Goal: Check status: Check status

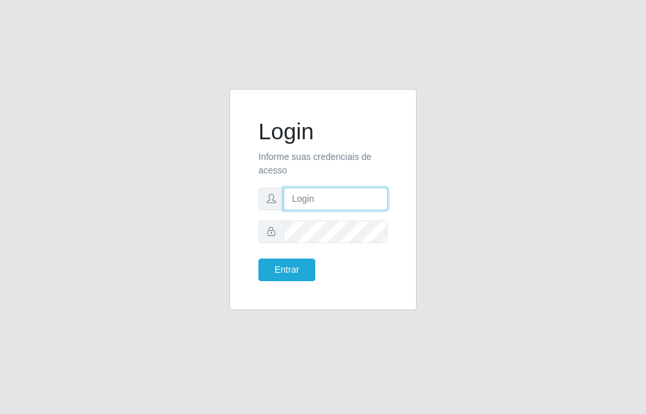
type input "raiane@B7"
click at [268, 283] on div "Login Informe suas credenciais de acesso raiane@B7 Entrar" at bounding box center [322, 199] width 155 height 189
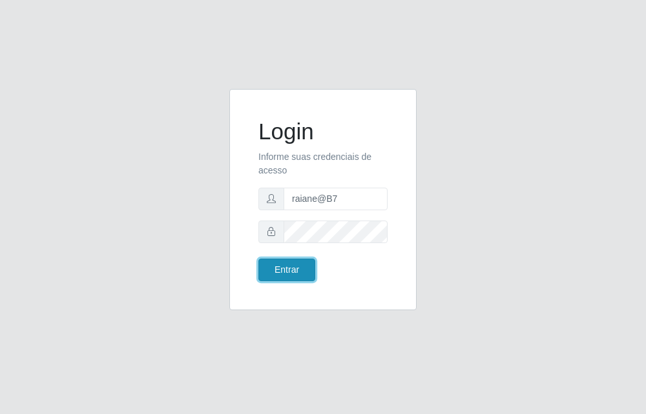
click at [276, 277] on button "Entrar" at bounding box center [286, 270] width 57 height 23
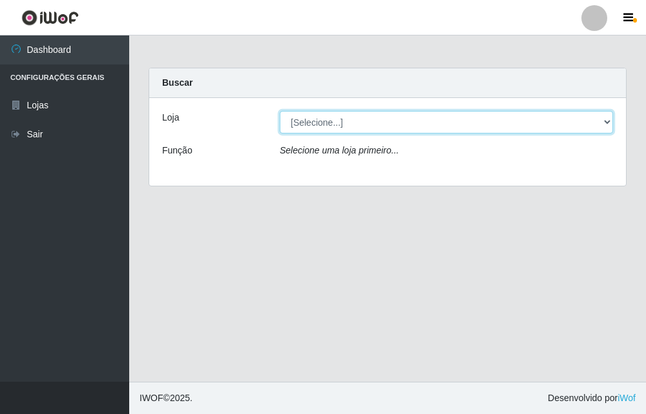
click at [374, 122] on select "[Selecione...] Bemais Supermercados - B7 Oitizeiro" at bounding box center [446, 122] width 333 height 23
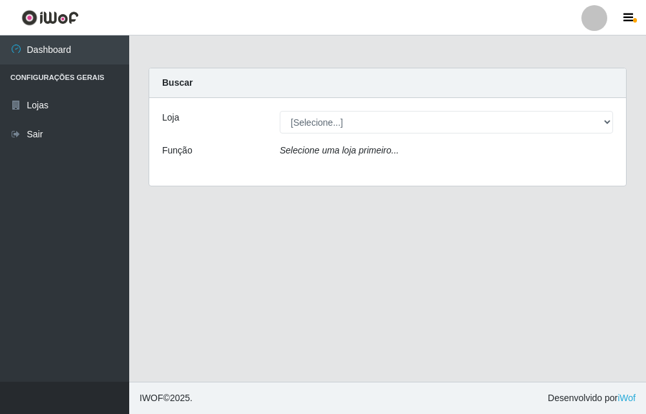
click at [349, 176] on div "Loja [Selecione...] Bemais Supermercados - B7 Oitizeiro Função Selecione uma lo…" at bounding box center [387, 142] width 476 height 88
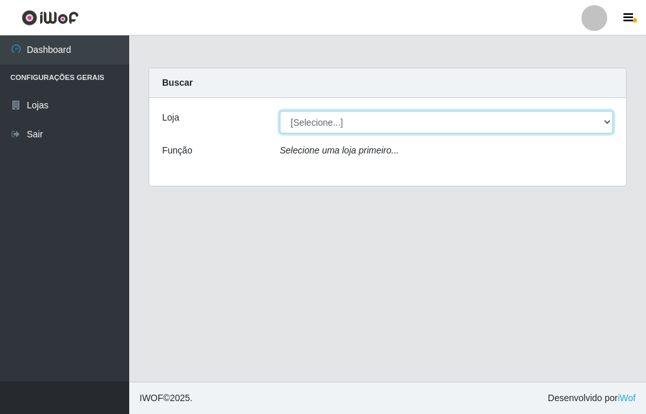
click at [356, 122] on select "[Selecione...] Bemais Supermercados - B7 Oitizeiro" at bounding box center [446, 122] width 333 height 23
select select "411"
click at [280, 111] on select "[Selecione...] Bemais Supermercados - B7 Oitizeiro" at bounding box center [446, 122] width 333 height 23
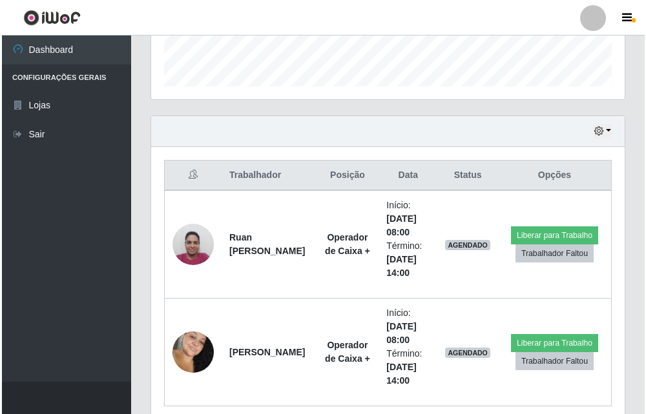
scroll to position [429, 0]
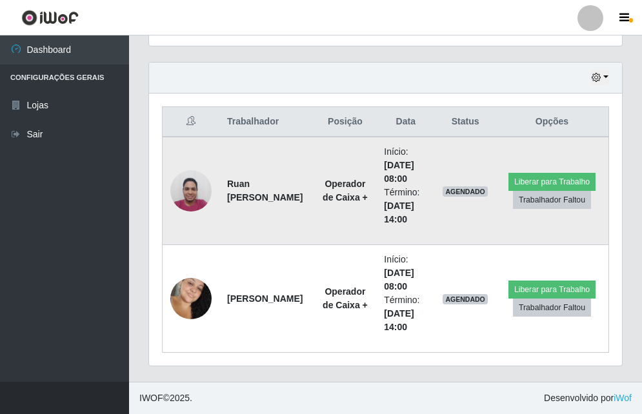
click at [196, 187] on img at bounding box center [190, 190] width 41 height 55
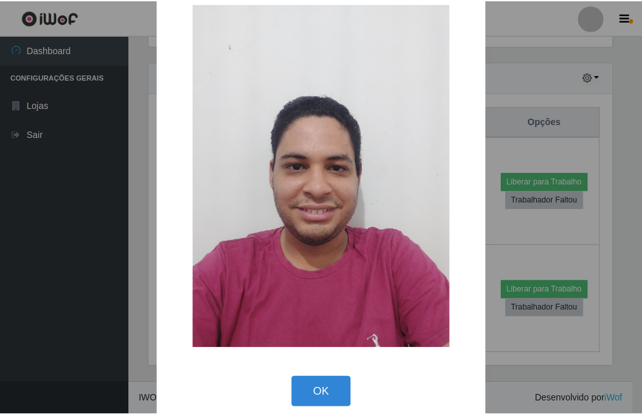
scroll to position [43, 0]
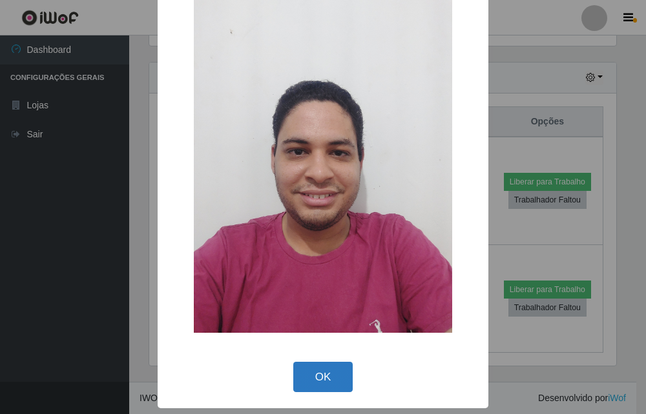
click at [318, 368] on button "OK" at bounding box center [323, 377] width 60 height 30
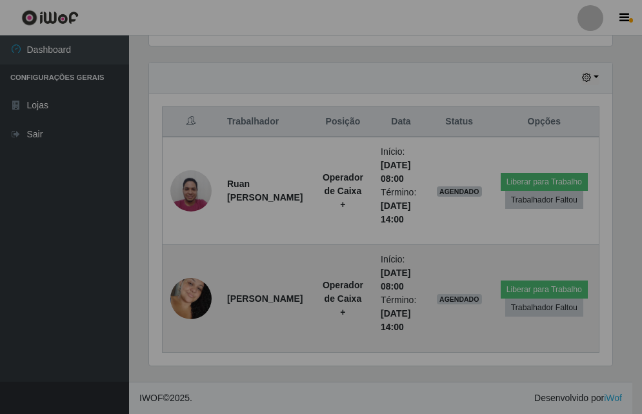
scroll to position [268, 473]
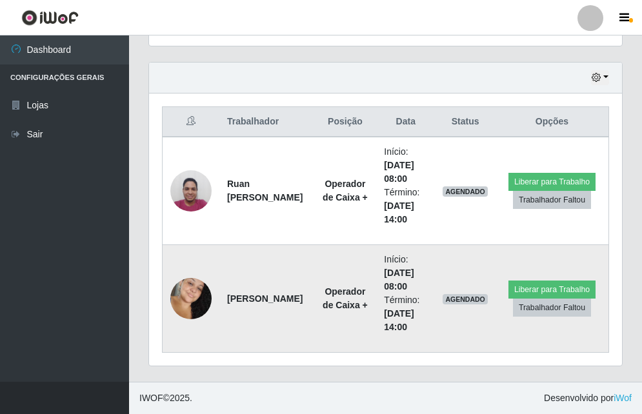
click at [198, 292] on img at bounding box center [190, 298] width 41 height 63
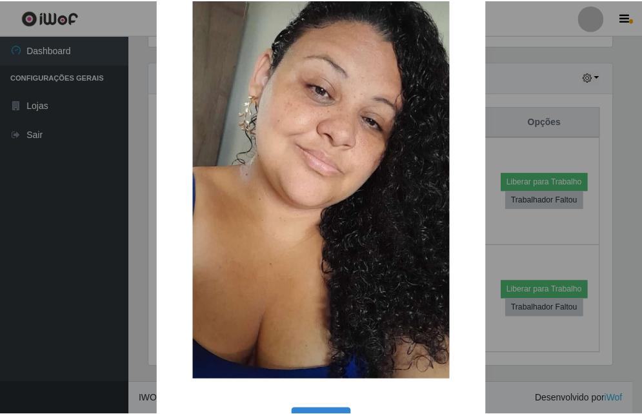
scroll to position [93, 0]
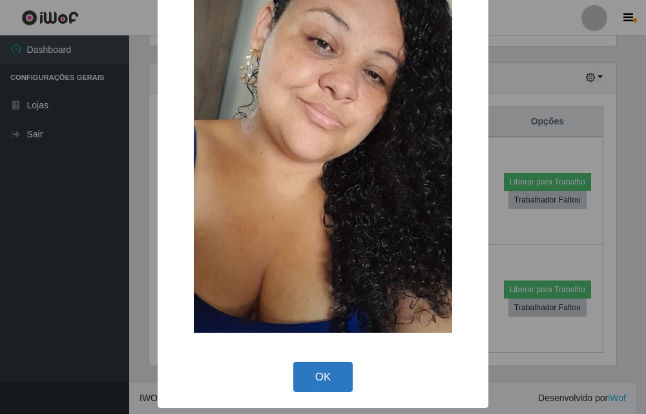
click at [315, 374] on button "OK" at bounding box center [323, 377] width 60 height 30
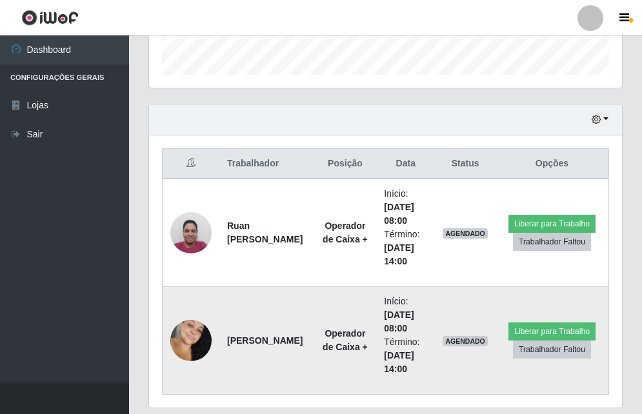
scroll to position [364, 0]
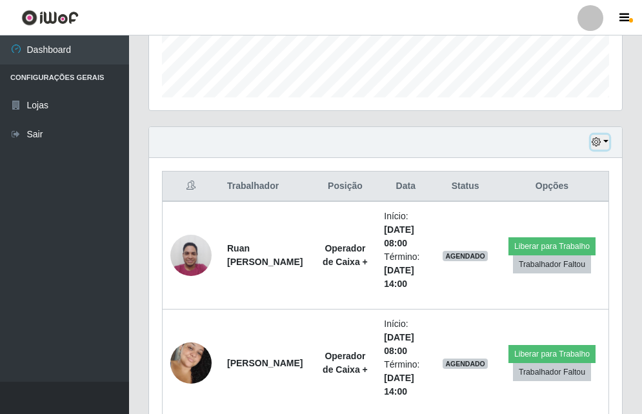
drag, startPoint x: 595, startPoint y: 141, endPoint x: 596, endPoint y: 148, distance: 6.5
click at [596, 141] on icon "button" at bounding box center [596, 142] width 9 height 9
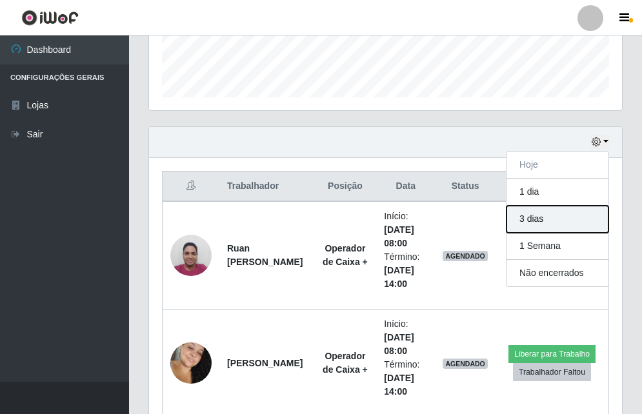
click at [526, 215] on button "3 dias" at bounding box center [558, 219] width 102 height 27
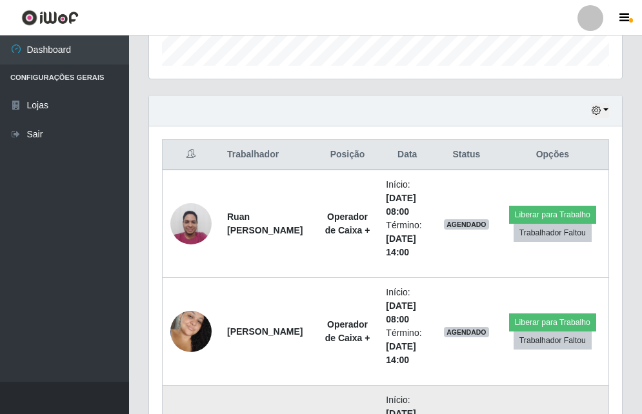
scroll to position [365, 0]
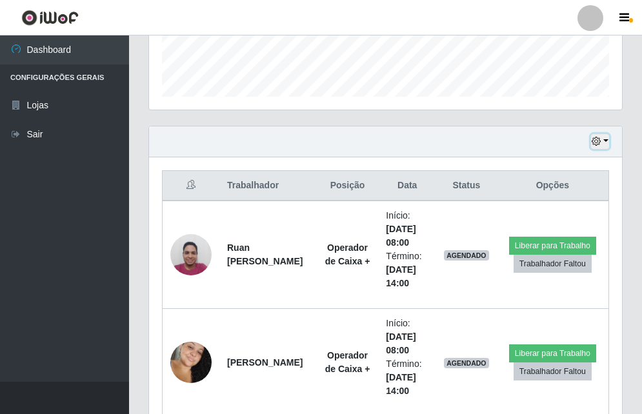
click at [604, 143] on button "button" at bounding box center [600, 141] width 18 height 15
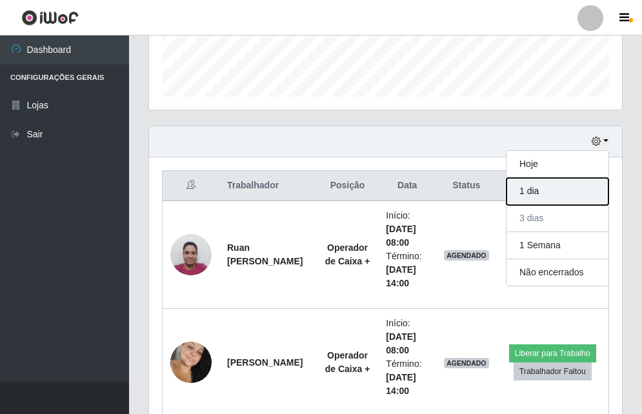
click at [529, 187] on button "1 dia" at bounding box center [558, 191] width 102 height 27
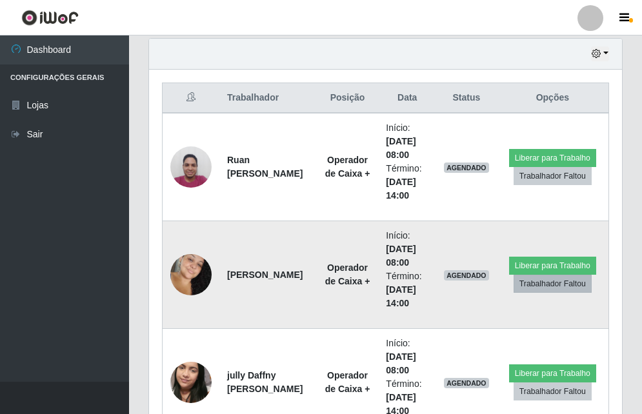
scroll to position [429, 0]
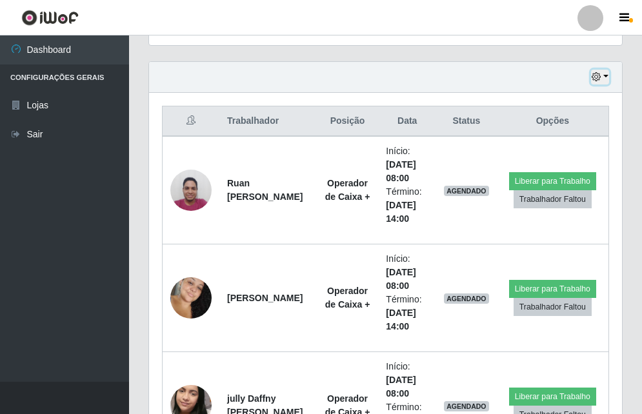
click at [603, 81] on button "button" at bounding box center [600, 77] width 18 height 15
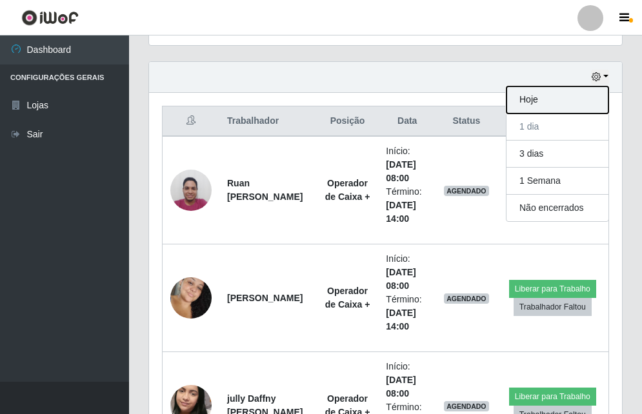
click at [564, 101] on button "Hoje" at bounding box center [558, 100] width 102 height 27
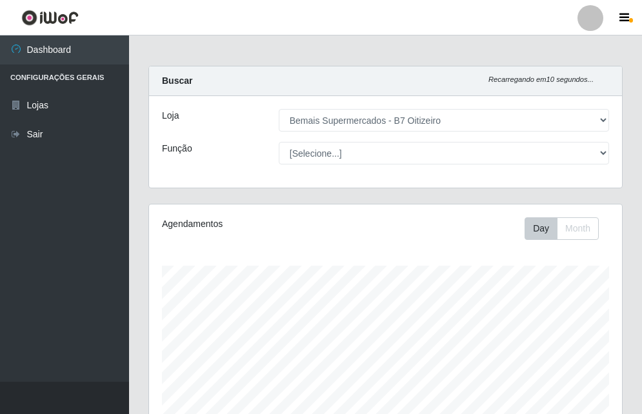
scroll to position [0, 0]
